Goal: Transaction & Acquisition: Purchase product/service

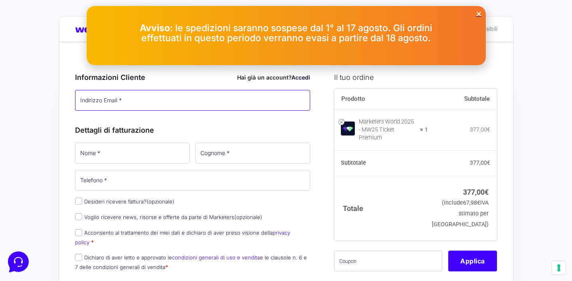
click at [222, 97] on input "Indirizzo Email *" at bounding box center [193, 100] width 236 height 21
type input "[EMAIL_ADDRESS][DOMAIN_NAME]"
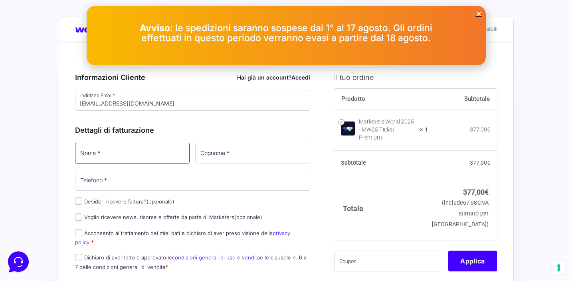
click at [169, 153] on input "Nome *" at bounding box center [132, 153] width 115 height 21
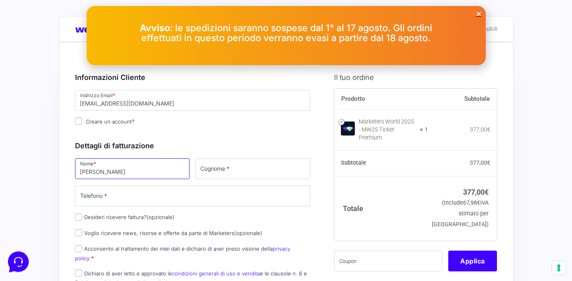
type input "[PERSON_NAME]"
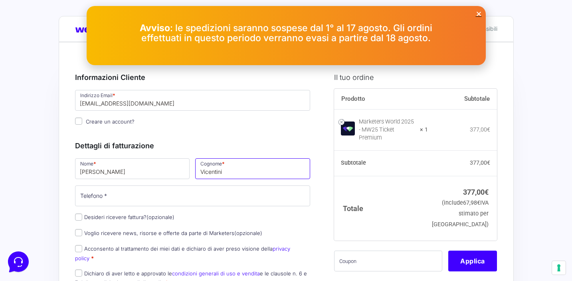
type input "Vicentini"
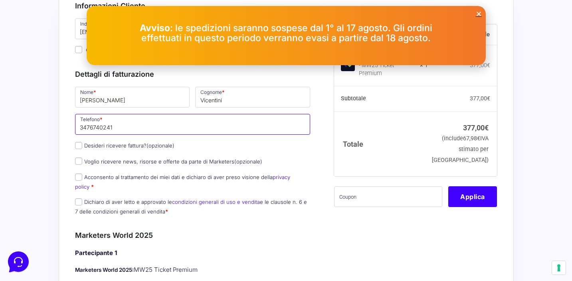
scroll to position [79, 0]
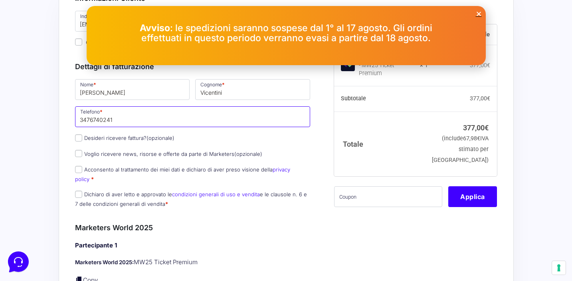
type input "3476740241"
click at [78, 139] on input "Desideri ricevere fattura? (opzionale)" at bounding box center [78, 137] width 7 height 7
checkbox input "true"
select select "IT"
type input "0000000"
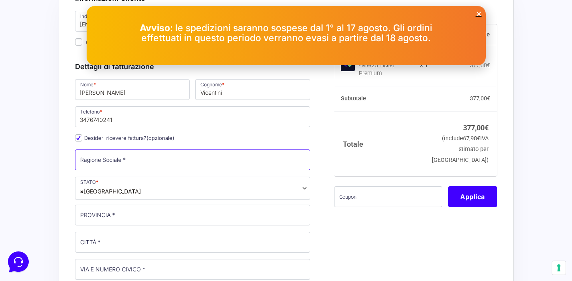
click at [121, 161] on input "Ragione Sociale *" at bounding box center [193, 159] width 236 height 21
type input "[PERSON_NAME]"
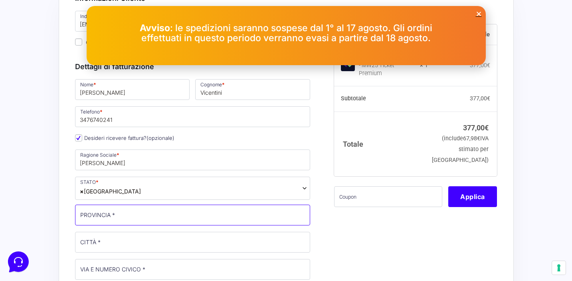
click at [117, 219] on input "PROVINCIA *" at bounding box center [193, 214] width 236 height 21
type input "[GEOGRAPHIC_DATA]"
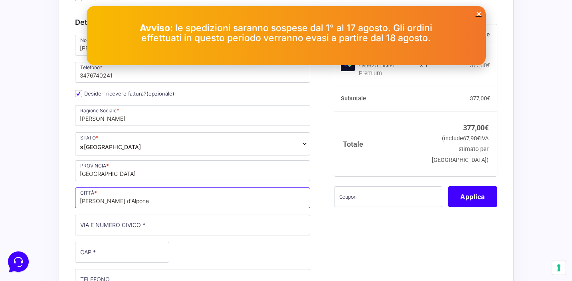
scroll to position [136, 0]
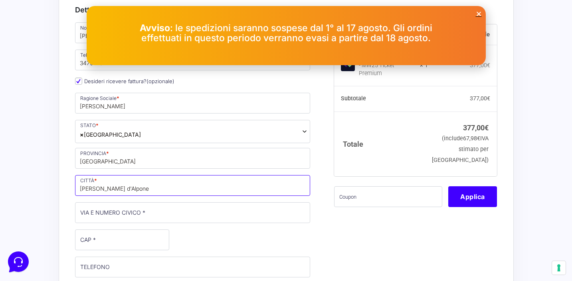
type input "[PERSON_NAME] d'Alpone"
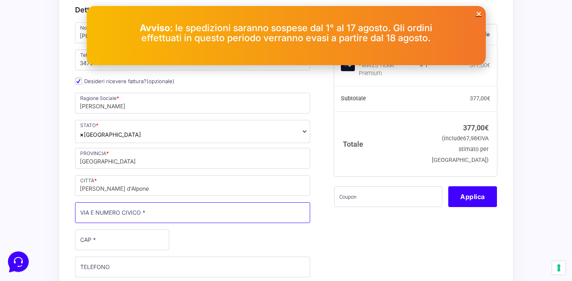
click at [115, 218] on input "VIA E NUMERO CIVICO *" at bounding box center [193, 212] width 236 height 21
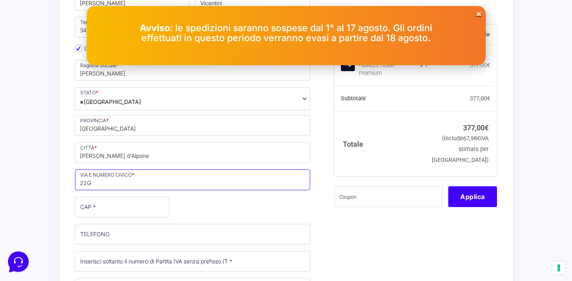
scroll to position [169, 0]
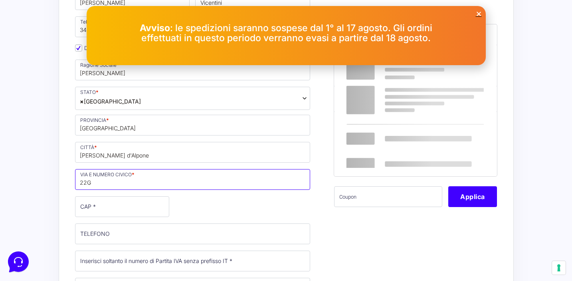
type input "22G"
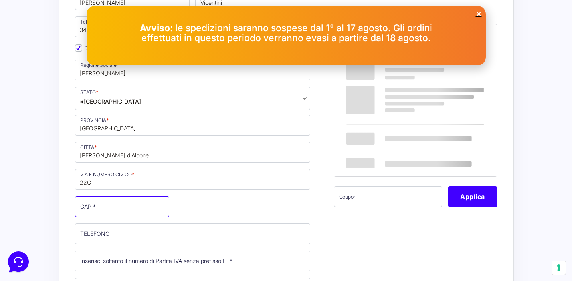
click at [109, 210] on input "CAP *" at bounding box center [122, 206] width 94 height 21
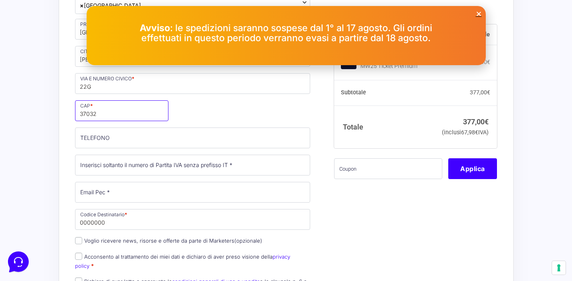
scroll to position [265, 0]
type input "37032"
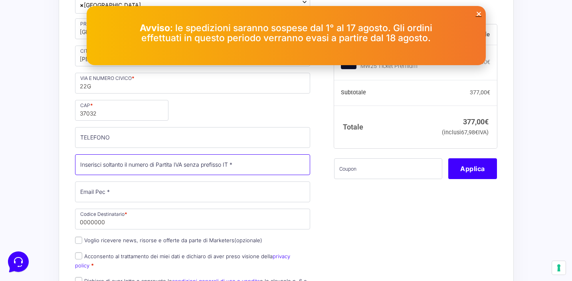
click at [153, 167] on input "Partita Iva *" at bounding box center [193, 164] width 236 height 21
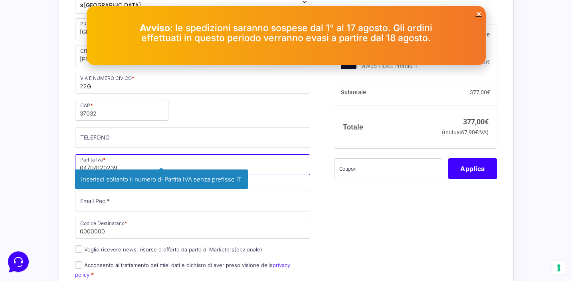
type input "04704120239"
click at [145, 202] on p "Email Pec * Inserisci la tua [PERSON_NAME] di posta elettronica certificata." at bounding box center [192, 200] width 241 height 23
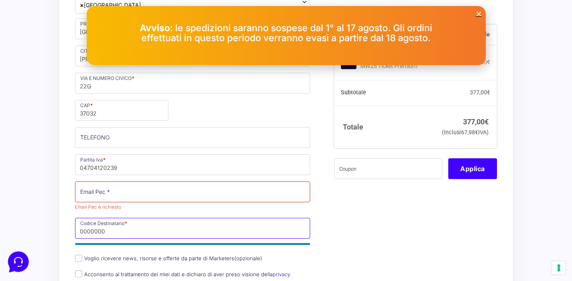
click at [148, 218] on input "0000000" at bounding box center [193, 228] width 236 height 21
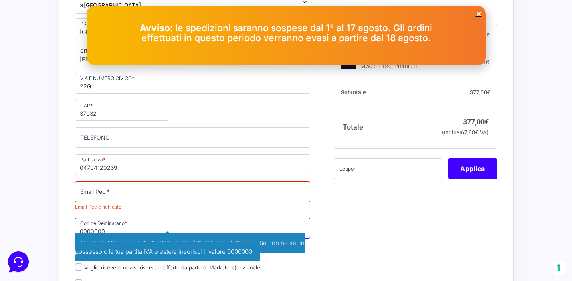
click at [121, 227] on input "0000000" at bounding box center [193, 228] width 236 height 21
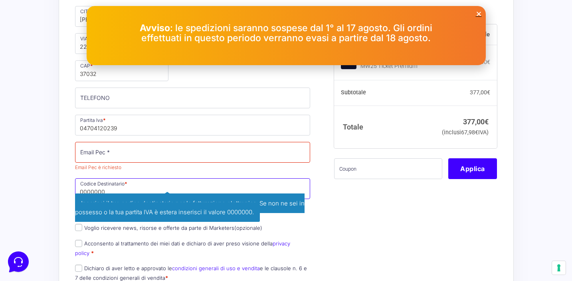
scroll to position [305, 0]
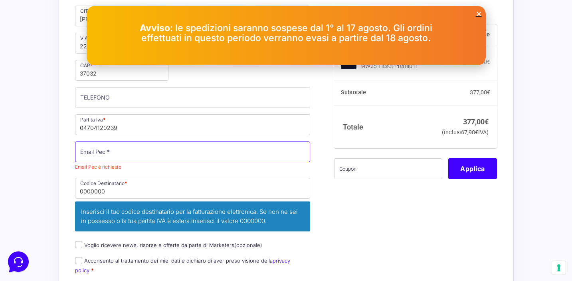
click at [117, 155] on input "Email Pec *" at bounding box center [193, 151] width 236 height 21
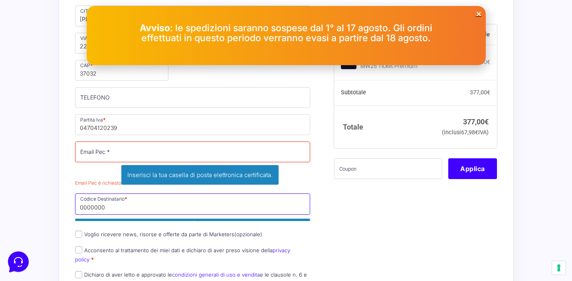
click at [106, 193] on input "0000000" at bounding box center [193, 203] width 236 height 21
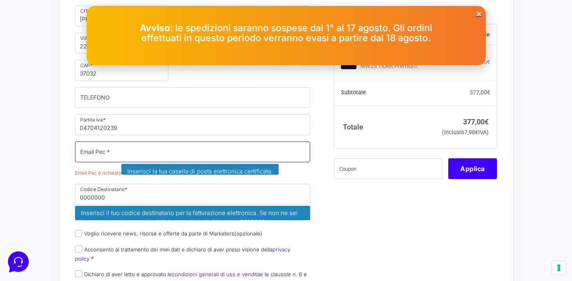
click at [121, 155] on input "Email Pec *" at bounding box center [193, 151] width 236 height 21
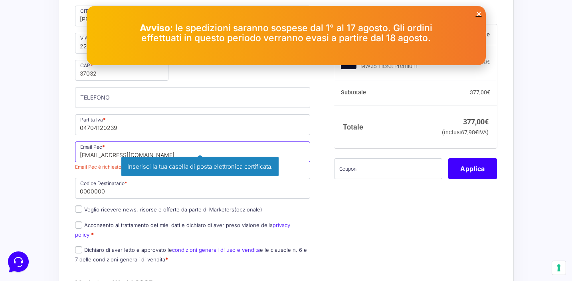
type input "[EMAIL_ADDRESS][DOMAIN_NAME]"
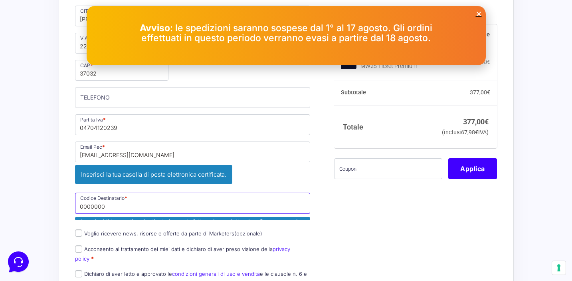
click at [101, 193] on input "0000000" at bounding box center [193, 203] width 236 height 21
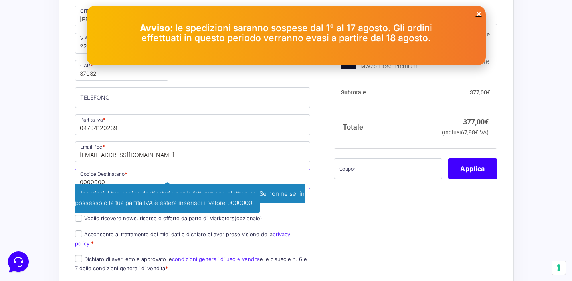
click at [127, 181] on input "0000000" at bounding box center [193, 179] width 236 height 21
type input "0"
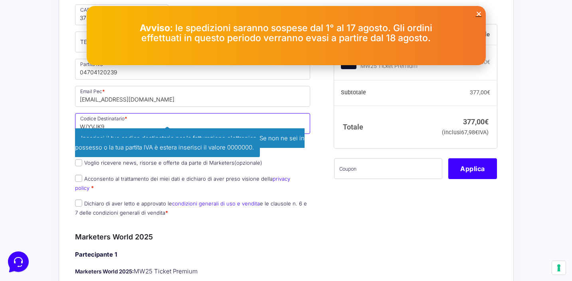
scroll to position [365, 0]
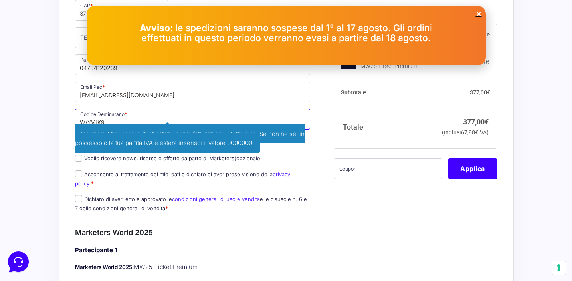
type input "W/YVJK9"
click at [79, 171] on p "Acconsento al trattamento dei miei dati e dichiaro di aver preso visione della …" at bounding box center [192, 179] width 241 height 21
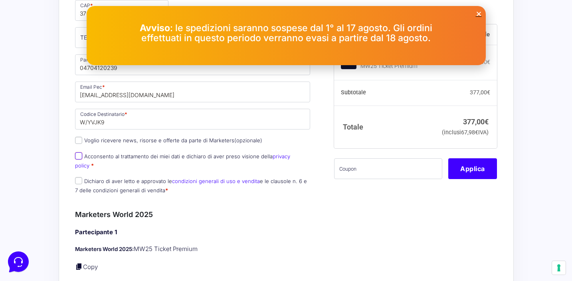
click at [79, 157] on input "Acconsento al trattamento dei miei dati e dichiaro di aver preso visione della …" at bounding box center [78, 155] width 7 height 7
checkbox input "true"
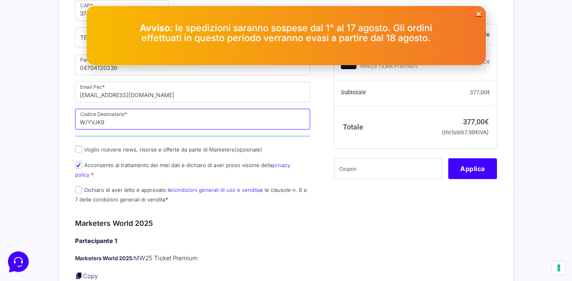
click at [87, 121] on input "W/YVJK9" at bounding box center [193, 119] width 236 height 21
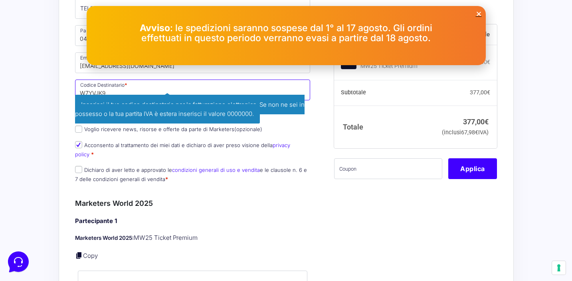
scroll to position [396, 0]
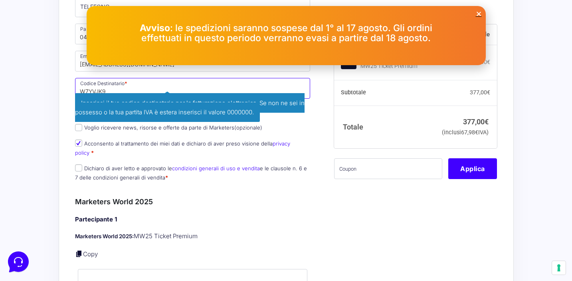
type input "W7YVJK9"
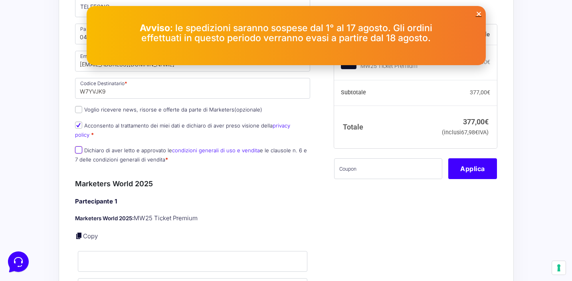
click at [79, 146] on input "Dichiaro di aver letto e approvato le condizioni generali di uso e vendita e le…" at bounding box center [78, 149] width 7 height 7
checkbox input "true"
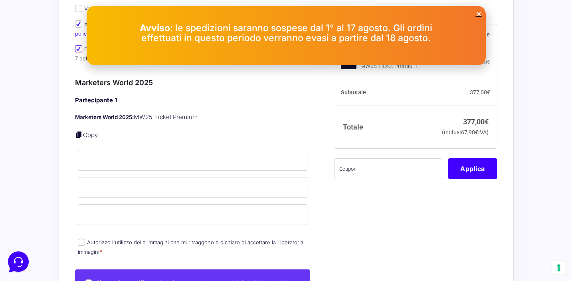
scroll to position [498, 0]
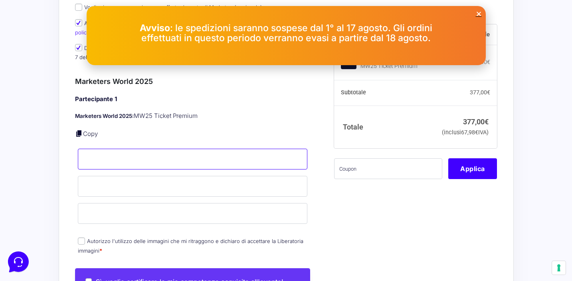
click at [103, 159] on input "Nome *" at bounding box center [193, 159] width 230 height 21
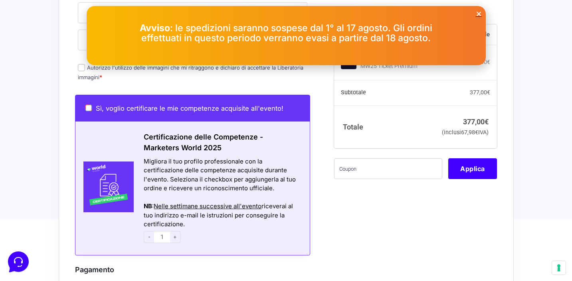
scroll to position [680, 0]
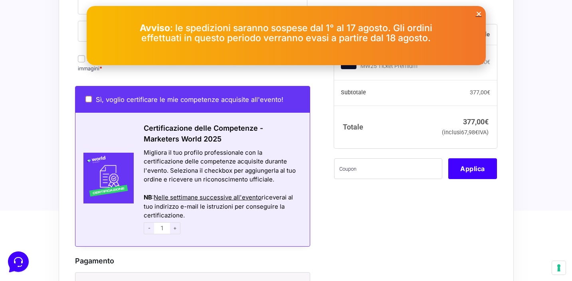
click at [89, 100] on input "Sì, voglio certificare le mie competenze acquisite all'evento!" at bounding box center [88, 99] width 6 height 6
checkbox input "true"
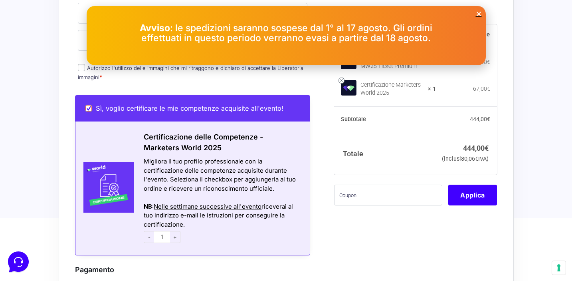
click at [88, 105] on input "Sì, voglio certificare le mie competenze acquisite all'evento!" at bounding box center [88, 108] width 6 height 6
checkbox input "false"
